Goal: Download file/media

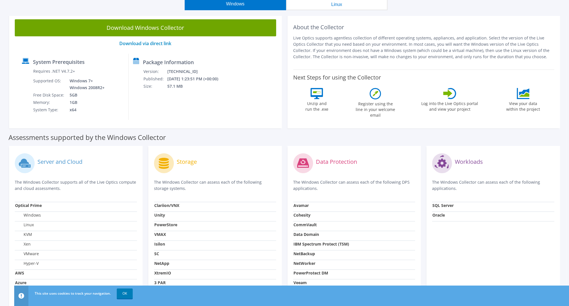
scroll to position [30, 0]
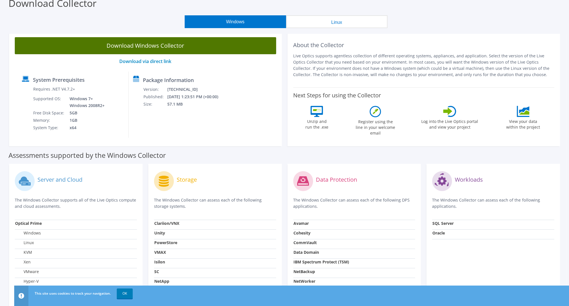
click at [201, 43] on link "Download Windows Collector" at bounding box center [145, 45] width 261 height 17
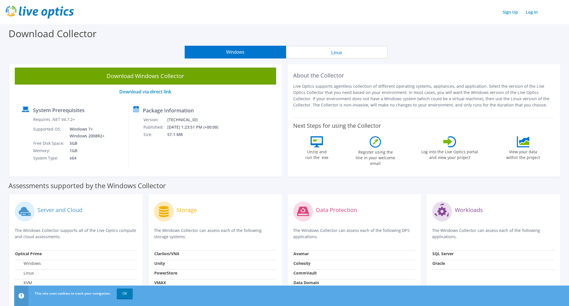
click at [421, 38] on div "Download Collector" at bounding box center [284, 35] width 563 height 22
click at [485, 47] on div "Windows Linux" at bounding box center [286, 52] width 560 height 13
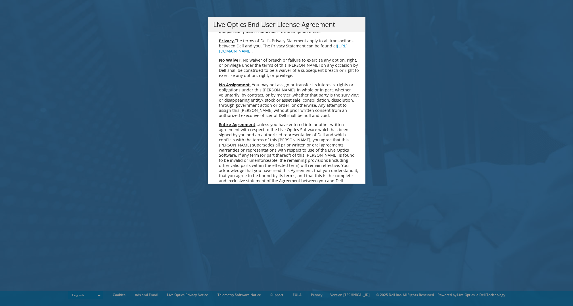
scroll to position [2147, 0]
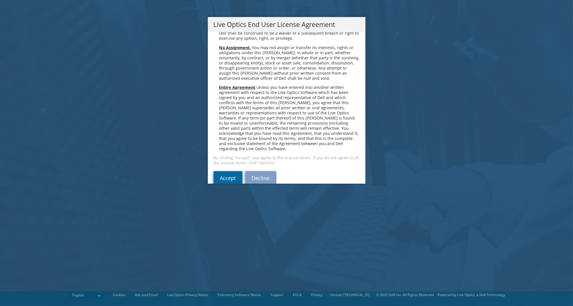
click at [227, 171] on link "Accept" at bounding box center [228, 178] width 29 height 14
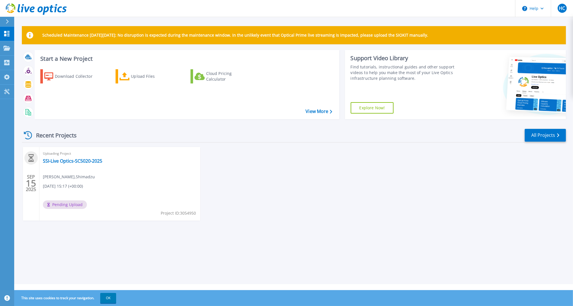
click at [306, 256] on div "Scheduled Maintenance on Monday 22nd September: No disruption is expected durin…" at bounding box center [293, 142] width 559 height 284
click at [491, 200] on div "SEP 15 2025 Uploading Project SSI-Live Optics-SC5020-2025 Homer Chien , Shimadz…" at bounding box center [291, 189] width 549 height 85
click at [378, 193] on div "SEP 15 2025 Uploading Project SSI-Live Optics-SC5020-2025 Homer Chien , Shimadz…" at bounding box center [291, 189] width 549 height 85
click at [93, 162] on link "SSI-Live Optics-SC5020-2025" at bounding box center [72, 161] width 59 height 6
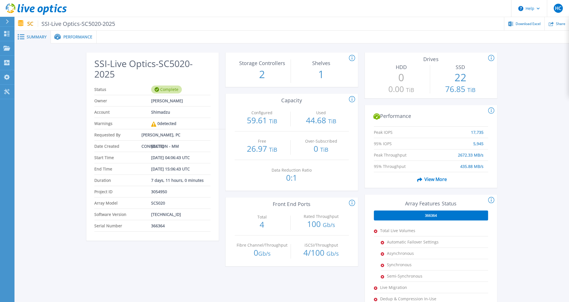
click at [72, 38] on span "Performance" at bounding box center [77, 37] width 29 height 4
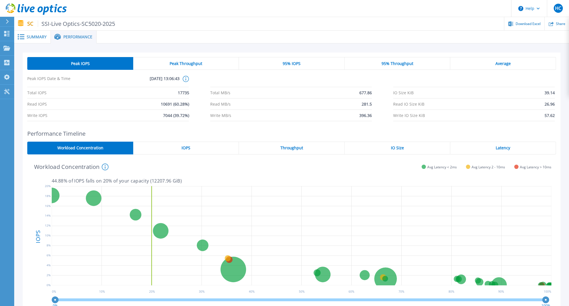
click at [283, 8] on header "Help HC End User Homer Chien hichien@shimadzu.com Shimadzu My Profile Log Out" at bounding box center [284, 8] width 569 height 17
click at [7, 32] on icon at bounding box center [6, 33] width 7 height 5
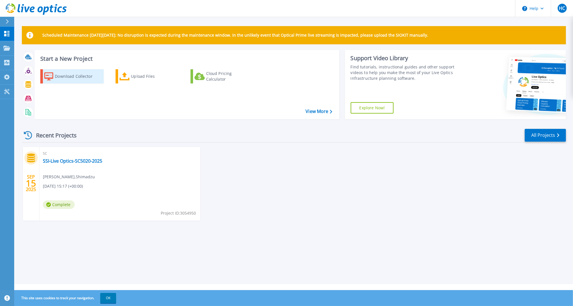
click at [76, 71] on div "Download Collector" at bounding box center [77, 76] width 45 height 11
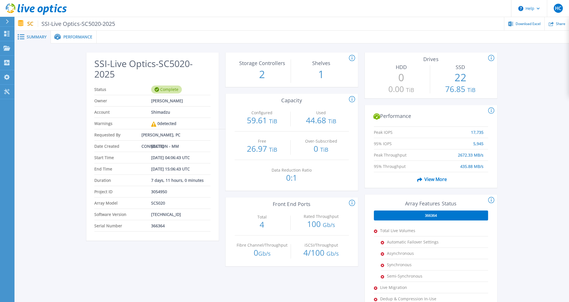
click at [80, 35] on span "Performance" at bounding box center [77, 37] width 29 height 4
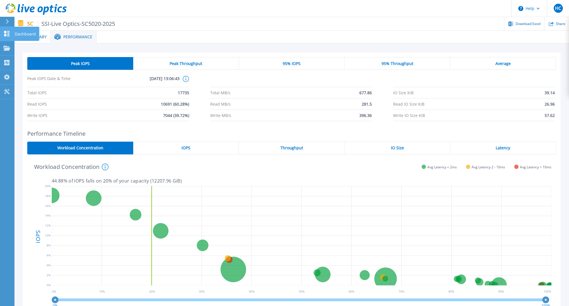
click at [9, 35] on icon at bounding box center [6, 33] width 7 height 5
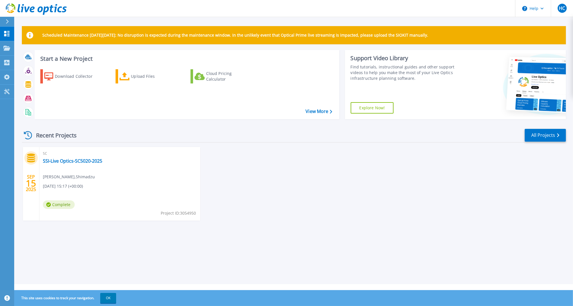
click at [467, 215] on div "[DATE] SC SSI-Live Optics-SC5020-2025 [PERSON_NAME] , Shimadzu [DATE] 15:17 (+0…" at bounding box center [291, 189] width 549 height 85
click at [504, 235] on div "Recent Projects All Projects [DATE] SC SSI-Live Optics-SC5020-2025 [PERSON_NAME…" at bounding box center [294, 180] width 544 height 113
click at [364, 238] on div "Scheduled Maintenance [DATE][DATE]: No disruption is expected during the mainte…" at bounding box center [293, 142] width 559 height 284
click at [424, 200] on div "[DATE] SC SSI-Live Optics-SC5020-2025 [PERSON_NAME] , Shimadzu [DATE] 15:17 (+0…" at bounding box center [291, 189] width 549 height 85
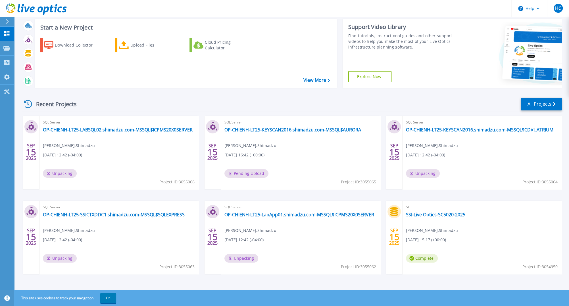
scroll to position [32, 0]
